Goal: Task Accomplishment & Management: Use online tool/utility

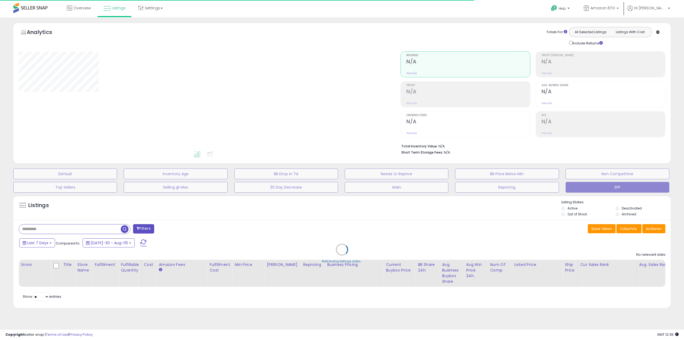
click at [70, 224] on div "Retrieving listings data.." at bounding box center [341, 253] width 665 height 122
click at [68, 231] on div "Retrieving listings data.." at bounding box center [341, 253] width 665 height 122
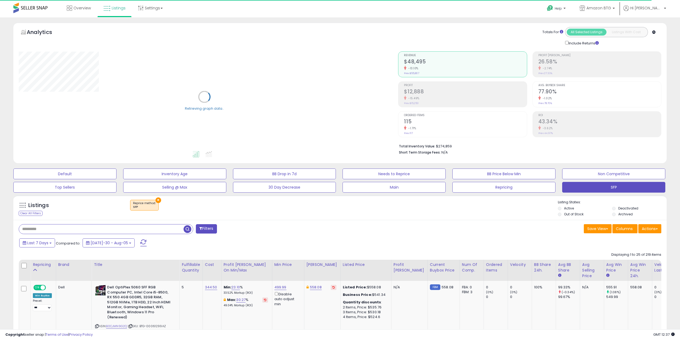
click at [53, 232] on input "text" at bounding box center [101, 228] width 165 height 9
paste input "**********"
type input "**********"
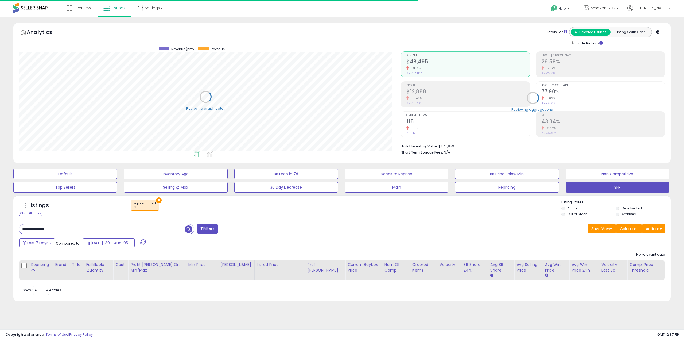
scroll to position [110, 382]
click at [161, 198] on div "Listings Clear All Filters × Reprice method SFP" at bounding box center [341, 207] width 657 height 25
click at [158, 199] on button "×" at bounding box center [159, 200] width 6 height 6
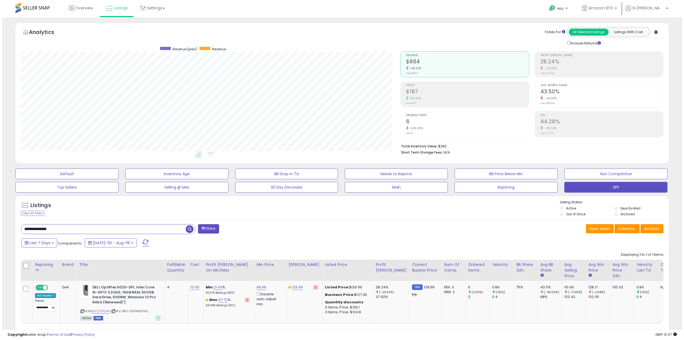
scroll to position [110, 380]
click at [154, 315] on div "ASIN: B07CTSFCRR | SKU: BTG-00049671AZ Active FBM" at bounding box center [118, 302] width 80 height 35
click at [157, 316] on icon at bounding box center [156, 317] width 5 height 5
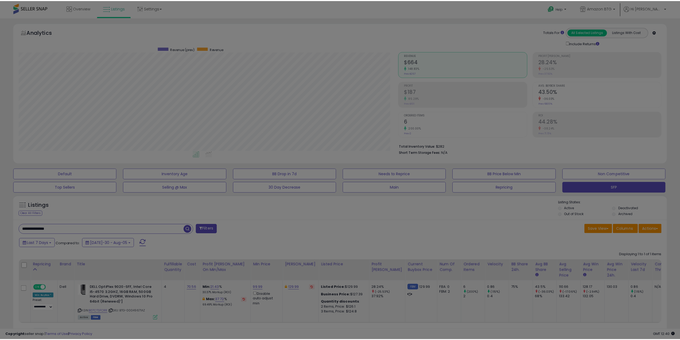
scroll to position [110, 382]
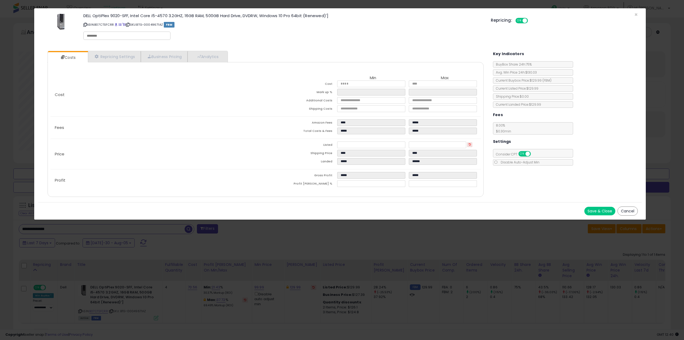
click at [627, 210] on button "Cancel" at bounding box center [628, 210] width 20 height 9
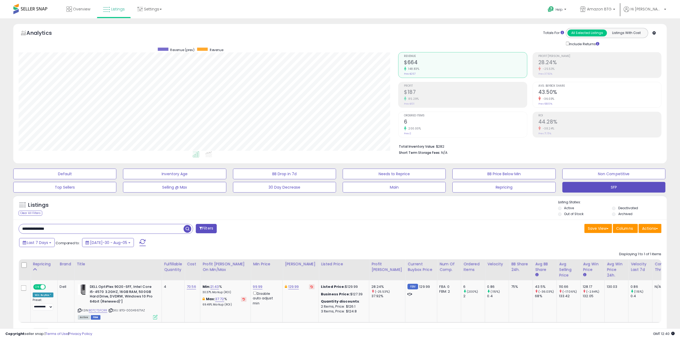
scroll to position [267099, 266829]
